Goal: Communication & Community: Answer question/provide support

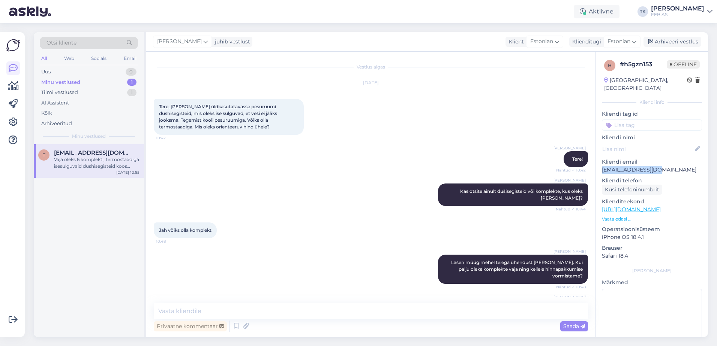
scroll to position [112, 0]
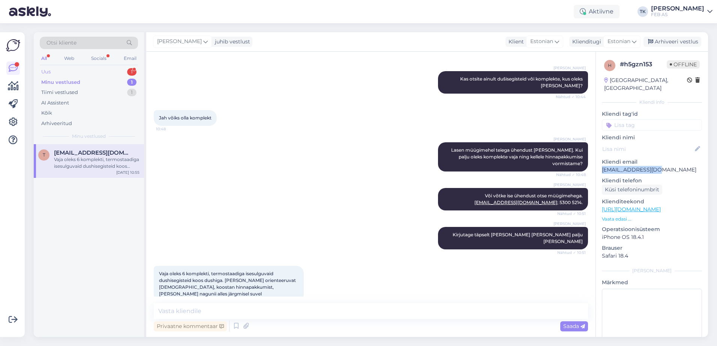
click at [82, 73] on div "Uus 1" at bounding box center [89, 72] width 98 height 10
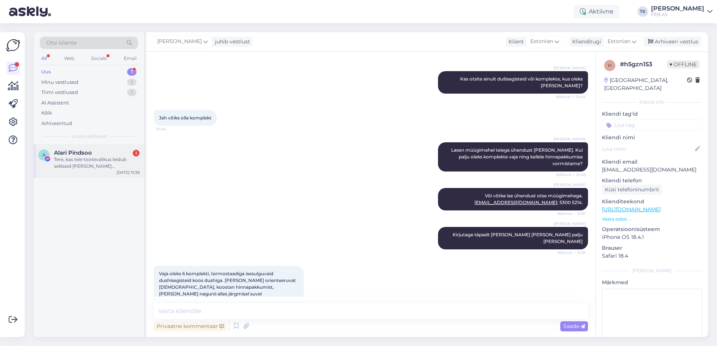
click at [88, 167] on div "Tere, kas teie tootevalikus leidub selliseid [PERSON_NAME] toiduainetööstusele?" at bounding box center [96, 162] width 85 height 13
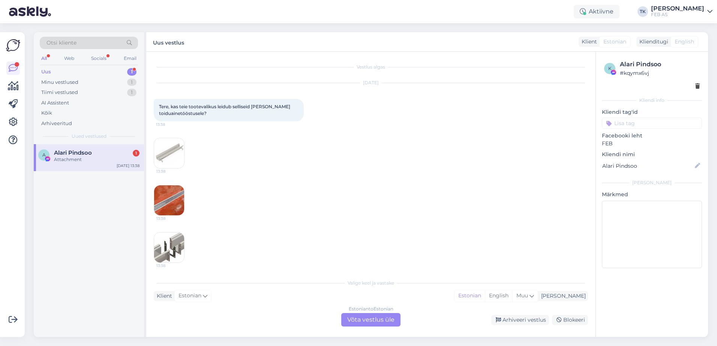
scroll to position [3, 0]
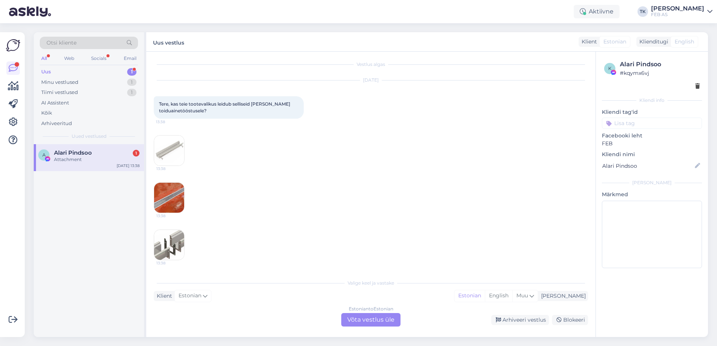
click at [378, 317] on div "Estonian to Estonian Võta vestlus üle" at bounding box center [370, 319] width 59 height 13
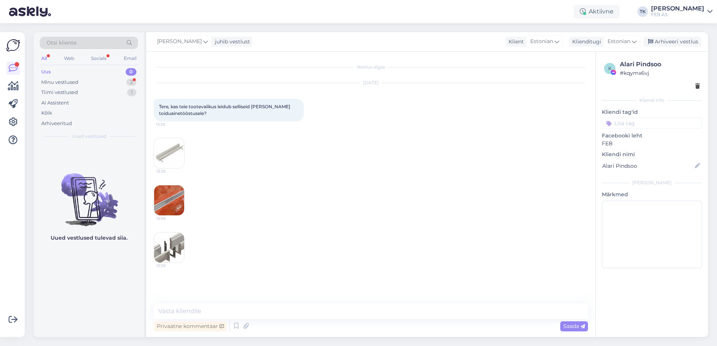
scroll to position [0, 0]
click at [303, 314] on textarea at bounding box center [371, 312] width 434 height 16
type textarea "Tere!"
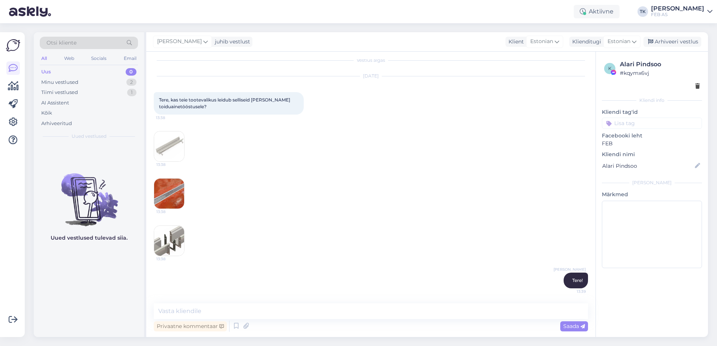
click at [160, 146] on img at bounding box center [169, 147] width 30 height 30
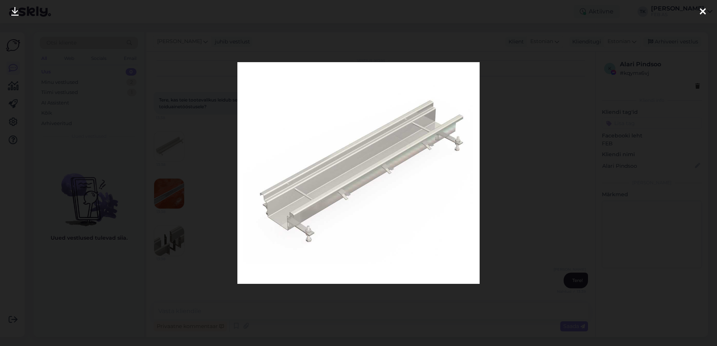
click at [626, 183] on div at bounding box center [358, 173] width 717 height 346
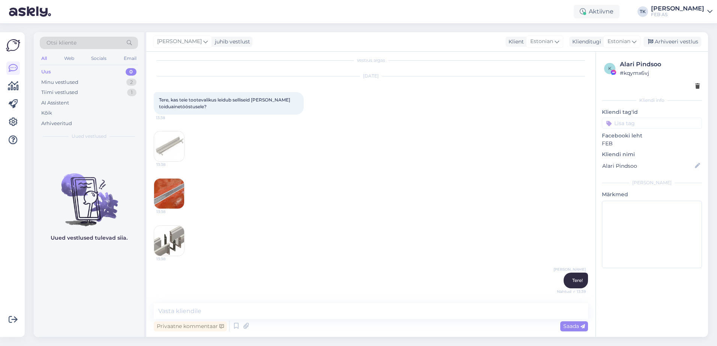
click at [175, 193] on img at bounding box center [169, 194] width 30 height 30
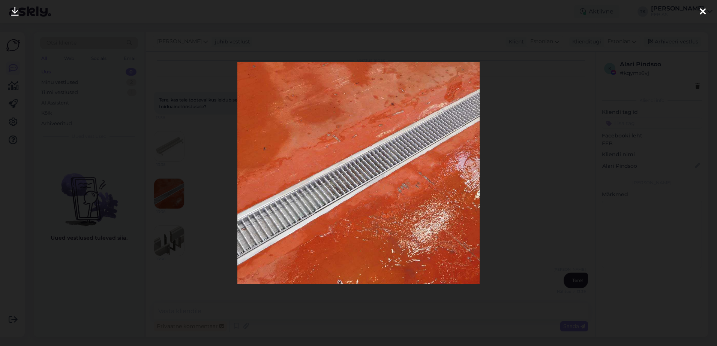
click at [556, 182] on div at bounding box center [358, 173] width 717 height 346
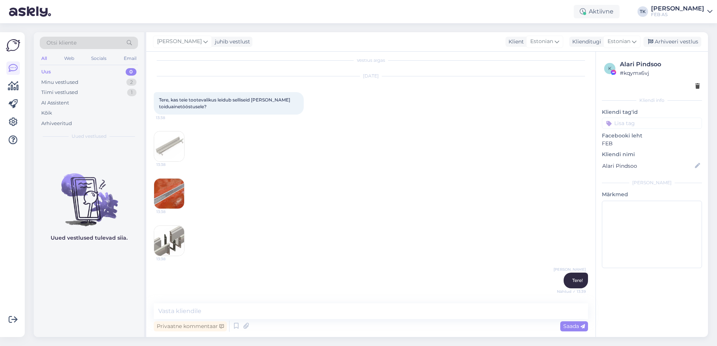
click at [165, 241] on img at bounding box center [169, 241] width 30 height 30
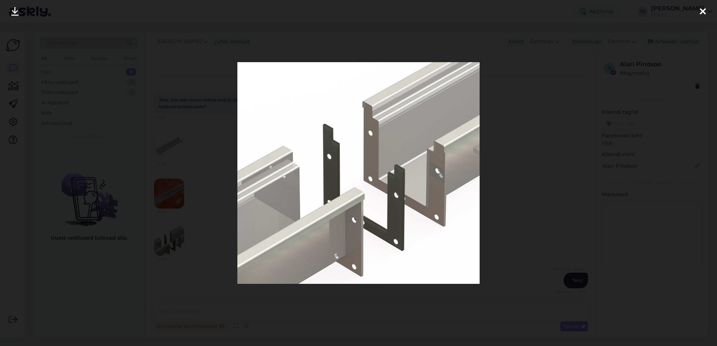
click at [573, 180] on div at bounding box center [358, 173] width 717 height 346
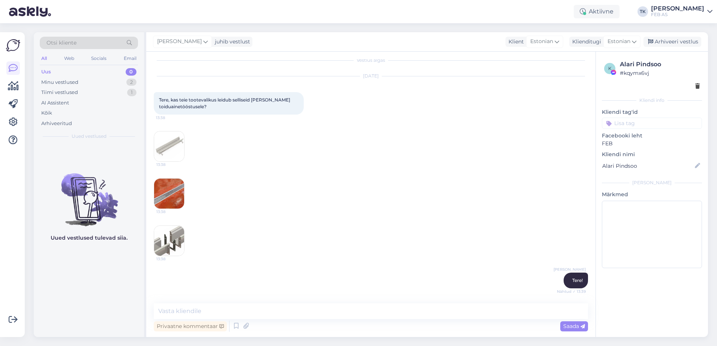
click at [171, 146] on img at bounding box center [169, 147] width 30 height 30
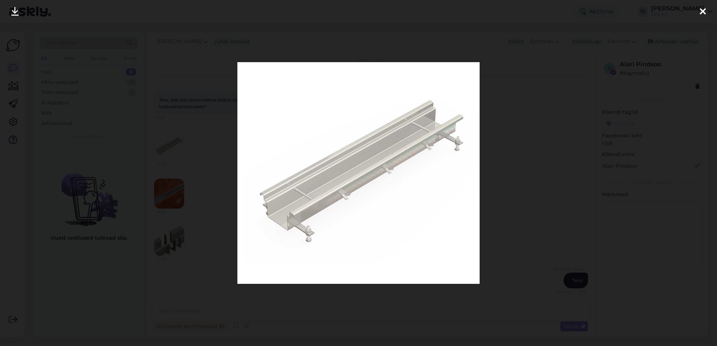
click at [538, 185] on div at bounding box center [358, 173] width 717 height 346
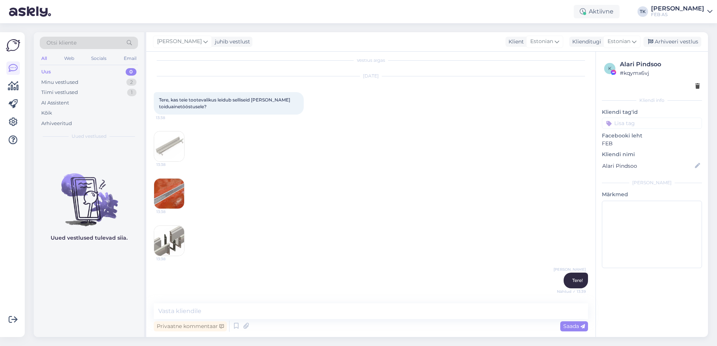
click at [180, 192] on img at bounding box center [169, 194] width 30 height 30
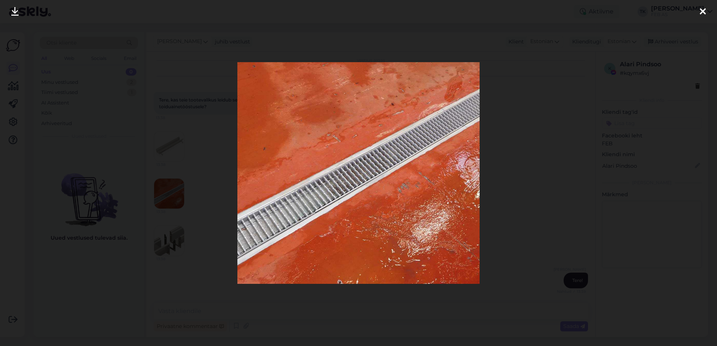
click at [472, 213] on img at bounding box center [358, 173] width 243 height 222
click at [489, 213] on div at bounding box center [358, 173] width 717 height 346
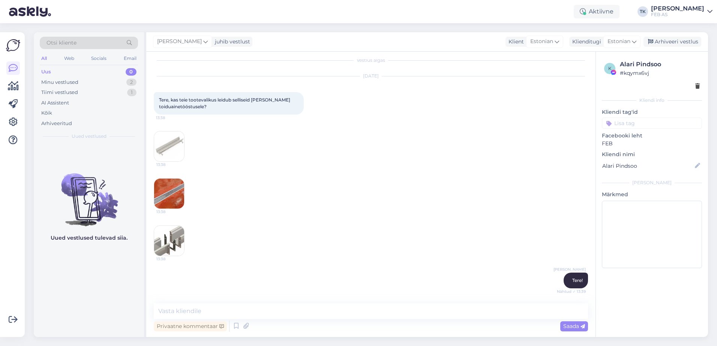
click at [178, 242] on img at bounding box center [169, 241] width 30 height 30
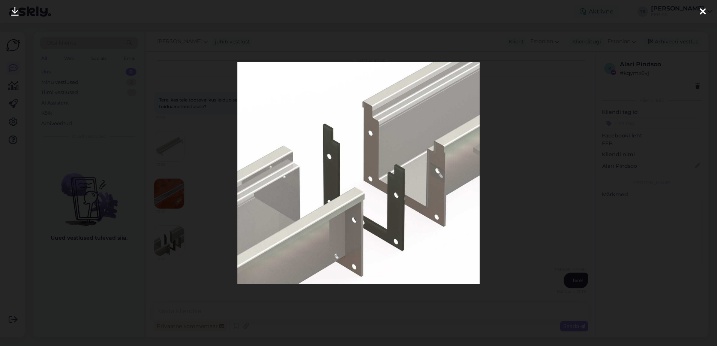
drag, startPoint x: 512, startPoint y: 198, endPoint x: 508, endPoint y: 200, distance: 5.2
click at [512, 198] on div at bounding box center [358, 173] width 717 height 346
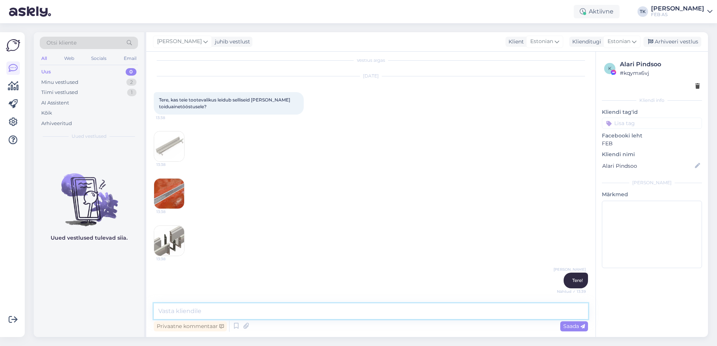
click at [215, 312] on textarea at bounding box center [371, 312] width 434 height 16
type textarea "A"
type textarea "S"
type textarea "Aco tootevalikust leiab midagi sobilikku."
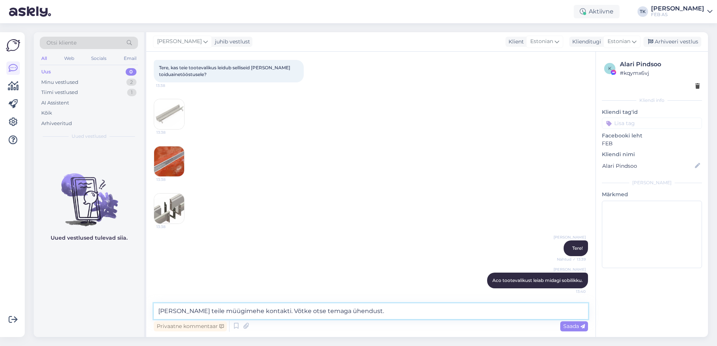
click at [214, 312] on textarea "[PERSON_NAME] teile müügimehe kontakti. Võtke otse temaga ühendust." at bounding box center [371, 312] width 434 height 16
type textarea "[PERSON_NAME] teile müügieksperdi kontakti. Võtke otse temaga ühendust."
click at [395, 310] on textarea "[PERSON_NAME] teile müügieksperdi kontakti. Võtke otse temaga ühendust." at bounding box center [371, 312] width 434 height 16
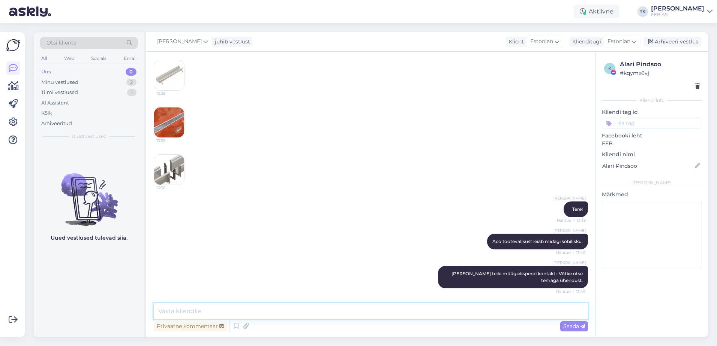
click at [399, 308] on textarea at bounding box center [371, 312] width 434 height 16
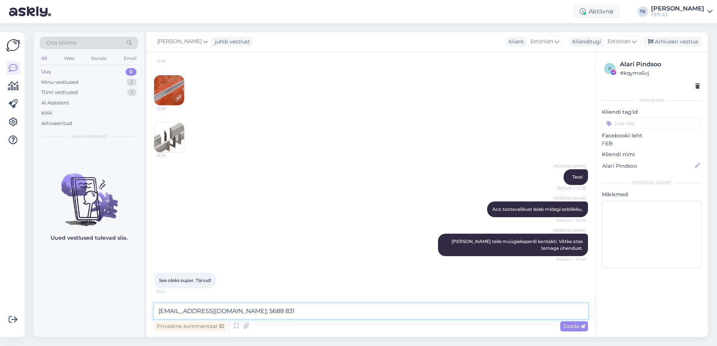
type textarea "[EMAIL_ADDRESS][DOMAIN_NAME]; 5688 8312"
